Goal: Check status: Check status

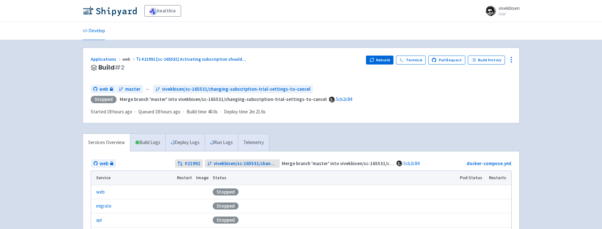
click at [385, 65] on div "Rebuild Terminal Pull Request Build History" at bounding box center [438, 68] width 145 height 24
click at [386, 62] on button "Rebuild" at bounding box center [379, 60] width 27 height 9
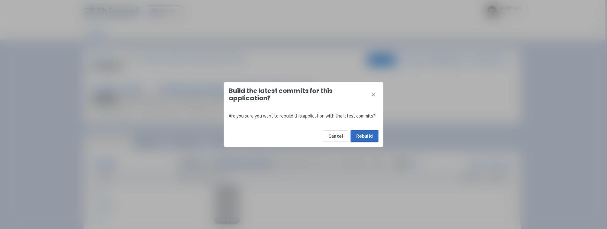
click at [376, 133] on button "Rebuild" at bounding box center [364, 135] width 27 height 11
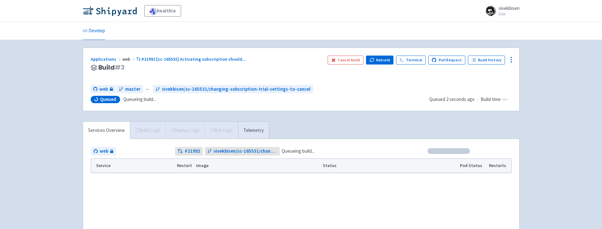
click at [538, 68] on div "healthie vivekbisen User Profile Sign out Develop" at bounding box center [301, 141] width 602 height 282
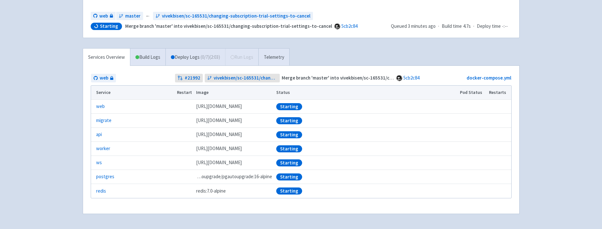
click at [536, 102] on div "healthie vivekbisen User Profile Sign out Develop" at bounding box center [301, 78] width 602 height 302
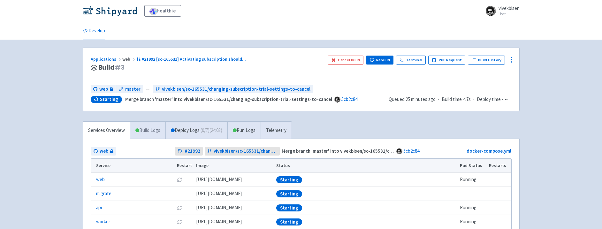
click at [163, 135] on link "Build Logs" at bounding box center [147, 131] width 35 height 18
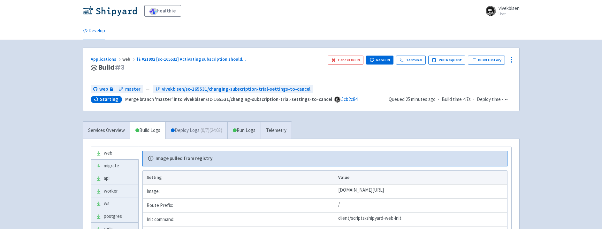
click at [184, 135] on link "Deploy Logs ( 0 / 7 ) (24:03)" at bounding box center [196, 131] width 62 height 18
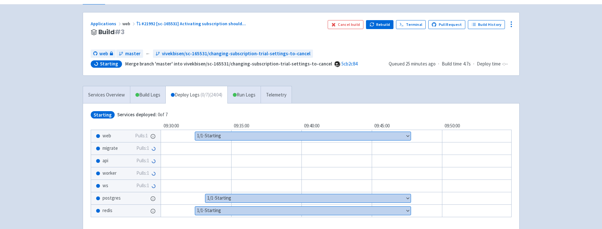
scroll to position [73, 0]
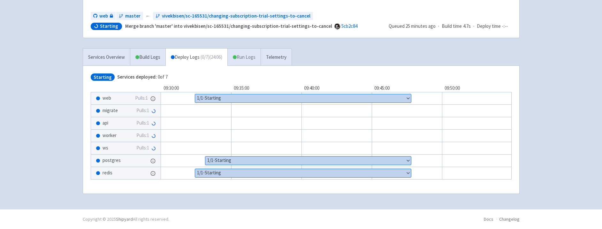
click at [259, 59] on link "Run Logs" at bounding box center [243, 58] width 33 height 18
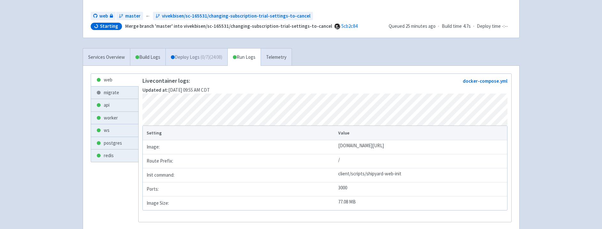
click at [187, 60] on link "Deploy Logs ( 0 / 7 ) (24:08)" at bounding box center [196, 58] width 62 height 18
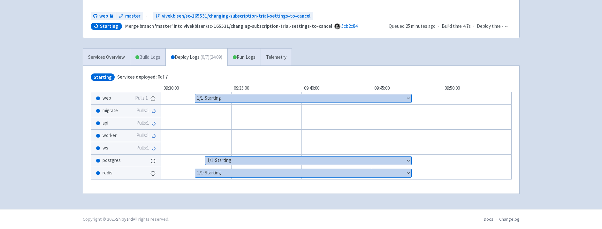
click at [154, 63] on link "Build Logs" at bounding box center [147, 58] width 35 height 18
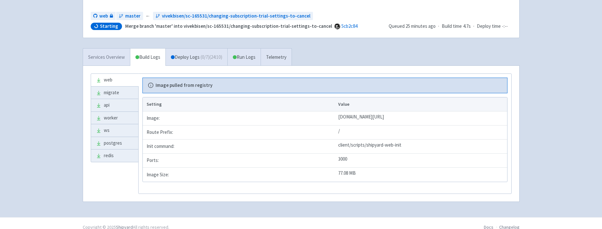
click at [129, 60] on link "Services Overview" at bounding box center [106, 58] width 47 height 18
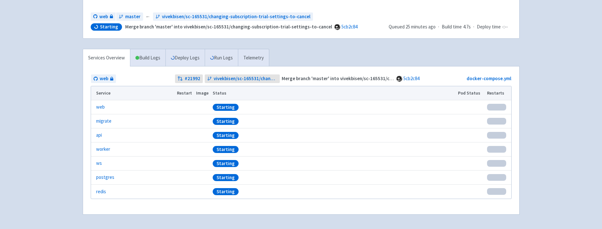
scroll to position [73, 0]
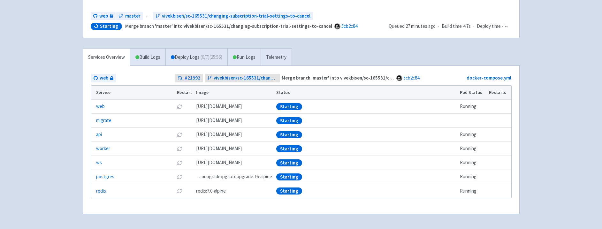
click at [544, 117] on div "healthie vivekbisen User Profile Sign out Develop" at bounding box center [301, 78] width 602 height 302
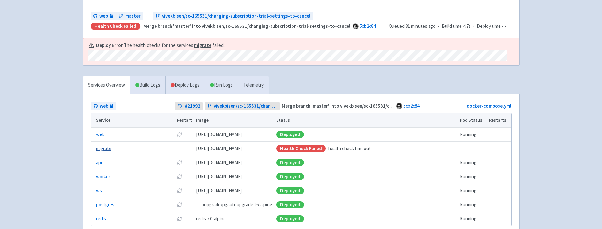
click at [108, 147] on link "migrate" at bounding box center [103, 148] width 15 height 7
